Goal: Task Accomplishment & Management: Complete application form

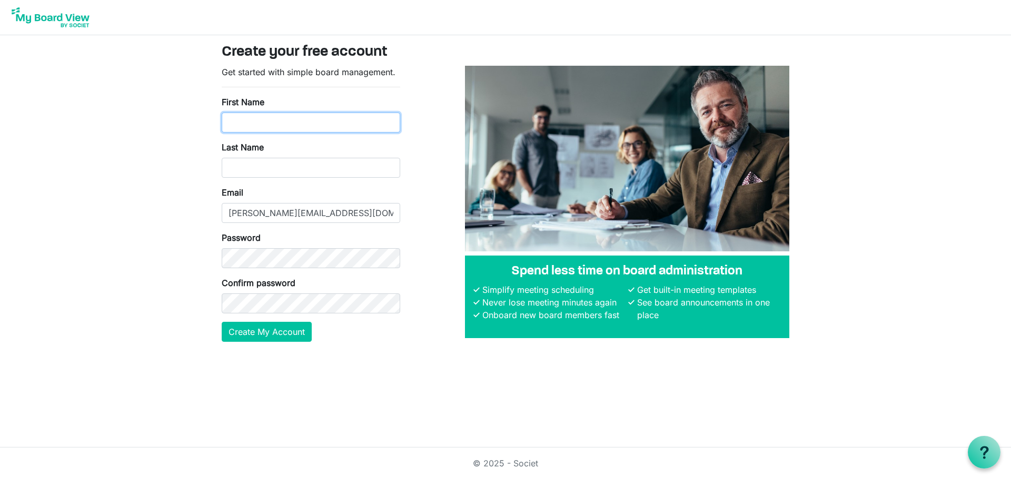
click at [281, 123] on input "First Name" at bounding box center [311, 123] width 178 height 20
type input "Seth"
type input "Elgin"
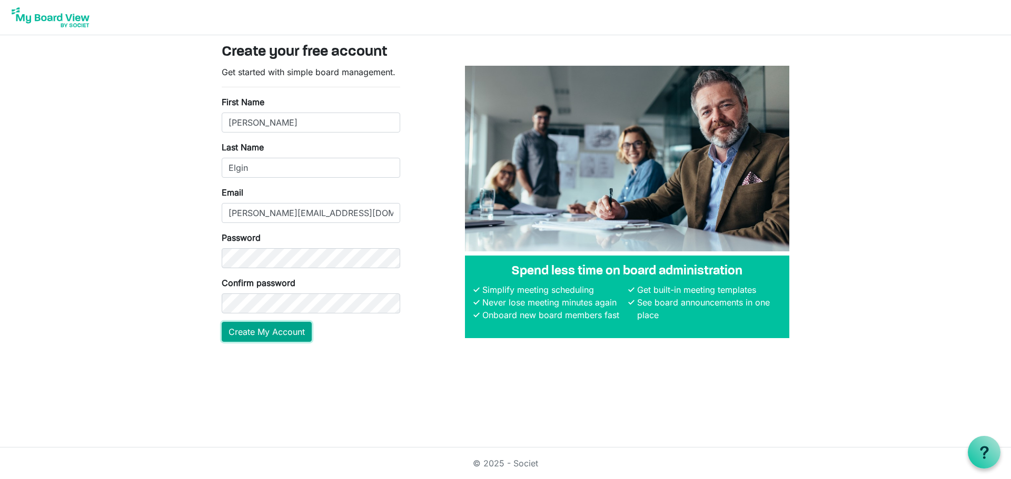
click at [283, 329] on button "Create My Account" at bounding box center [267, 332] width 90 height 20
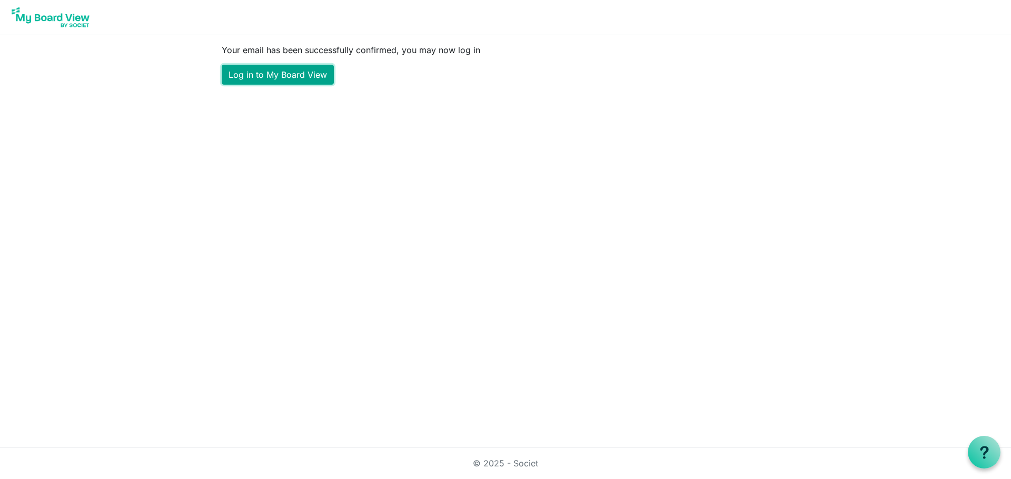
click at [309, 83] on link "Log in to My Board View" at bounding box center [278, 75] width 112 height 20
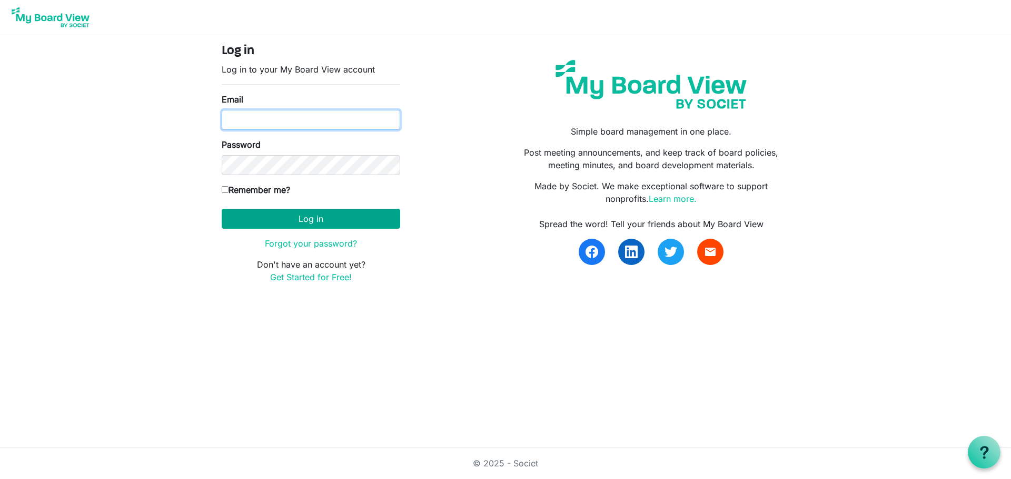
type input "[PERSON_NAME][EMAIL_ADDRESS][DOMAIN_NAME]"
click at [317, 223] on button "Log in" at bounding box center [311, 219] width 178 height 20
